Goal: Find specific page/section: Find specific page/section

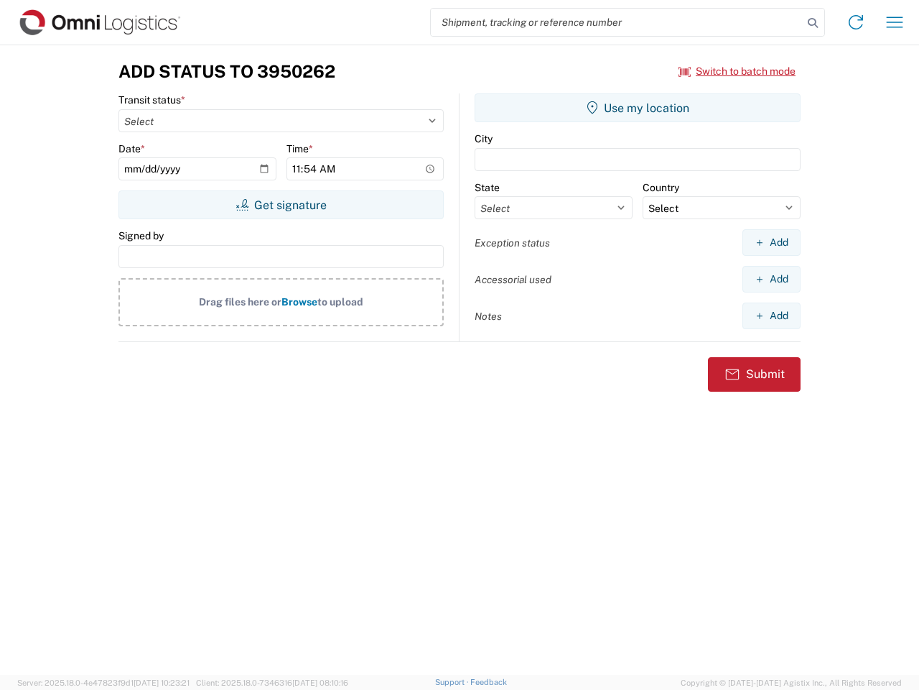
click at [617, 22] on input "search" at bounding box center [617, 22] width 372 height 27
click at [813, 23] on icon at bounding box center [813, 23] width 20 height 20
click at [856, 22] on icon at bounding box center [856, 22] width 23 height 23
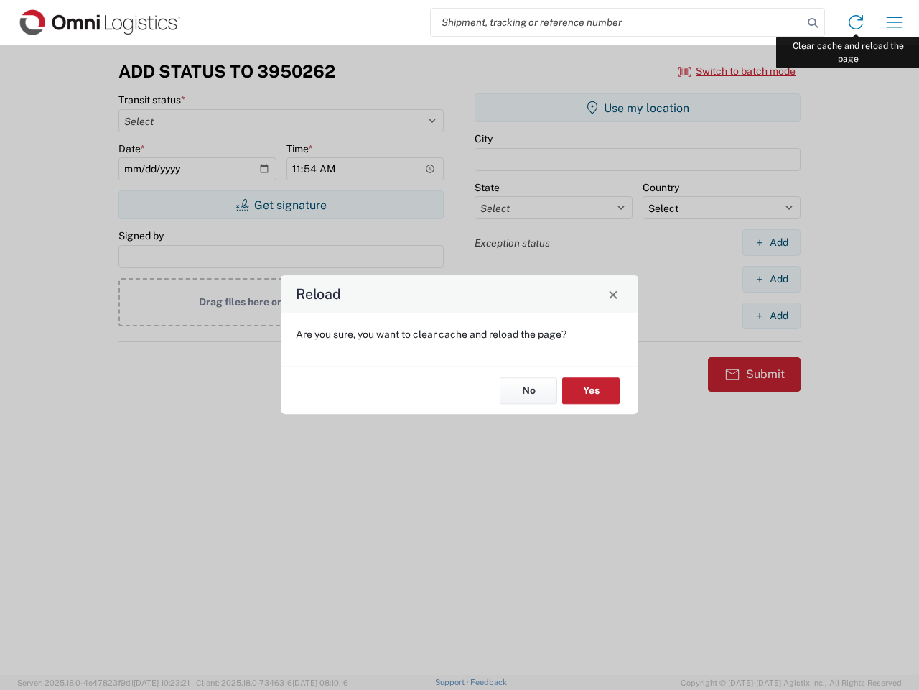
click at [895, 22] on div "Reload Are you sure, you want to clear cache and reload the page? No Yes" at bounding box center [459, 345] width 919 height 690
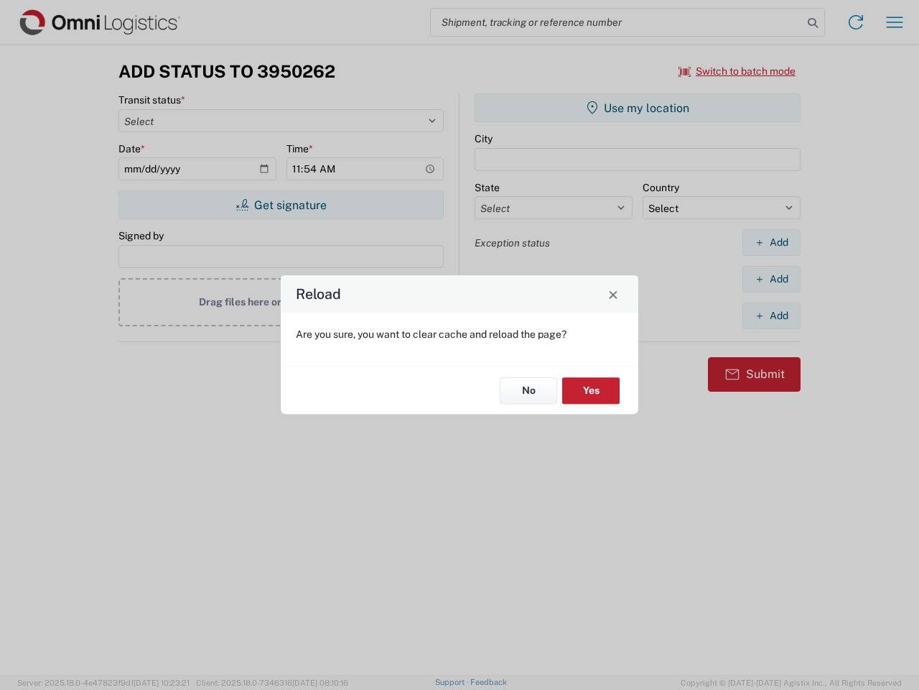
click at [738, 71] on div "Reload Are you sure, you want to clear cache and reload the page? No Yes" at bounding box center [459, 345] width 919 height 690
click at [281, 205] on div "Reload Are you sure, you want to clear cache and reload the page? No Yes" at bounding box center [459, 345] width 919 height 690
click at [638, 108] on div "Reload Are you sure, you want to clear cache and reload the page? No Yes" at bounding box center [459, 345] width 919 height 690
click at [771, 242] on div "Reload Are you sure, you want to clear cache and reload the page? No Yes" at bounding box center [459, 345] width 919 height 690
click at [771, 279] on div "Reload Are you sure, you want to clear cache and reload the page? No Yes" at bounding box center [459, 345] width 919 height 690
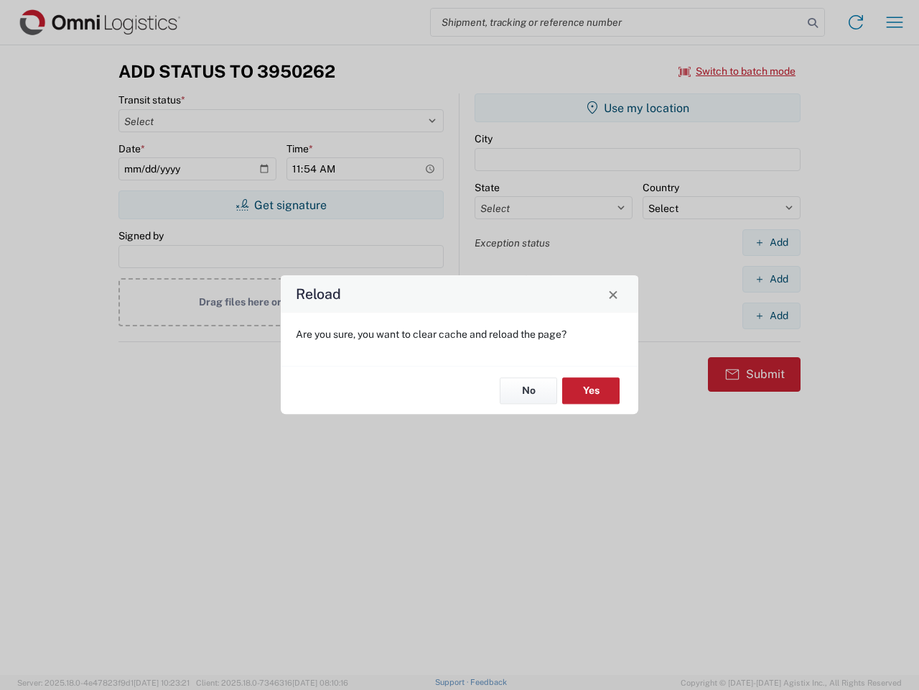
click at [771, 315] on div "Reload Are you sure, you want to clear cache and reload the page? No Yes" at bounding box center [459, 345] width 919 height 690
